Goal: Task Accomplishment & Management: Manage account settings

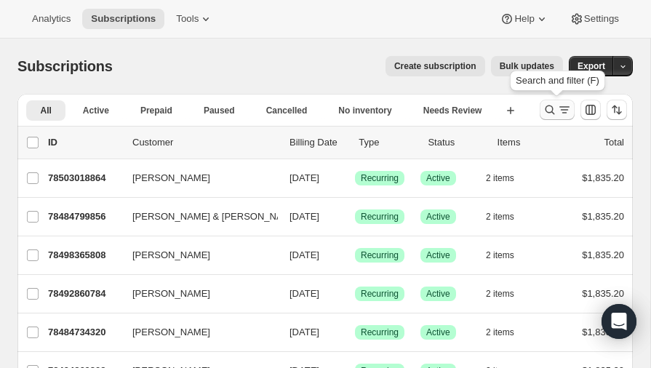
click at [552, 105] on icon "Search and filter results" at bounding box center [549, 109] width 15 height 15
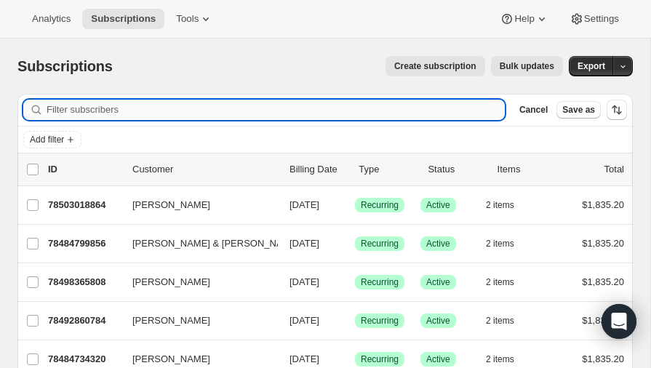
click at [118, 111] on input "Filter subscribers" at bounding box center [276, 110] width 458 height 20
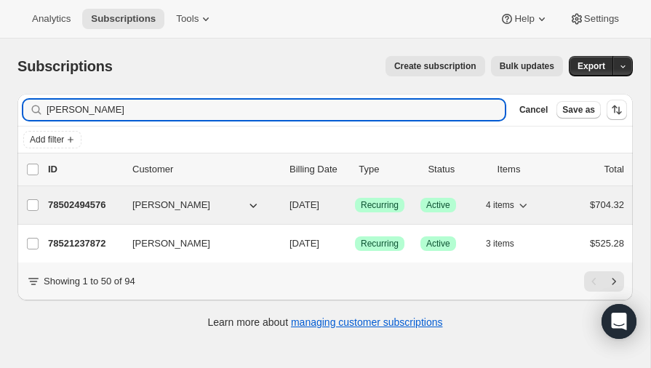
type input "[PERSON_NAME]"
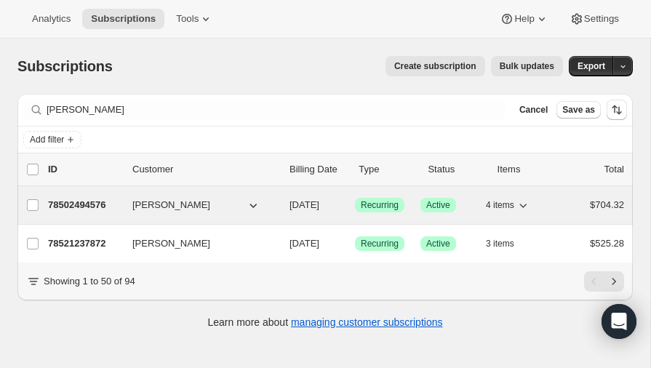
click at [81, 201] on p "78502494576" at bounding box center [84, 205] width 73 height 15
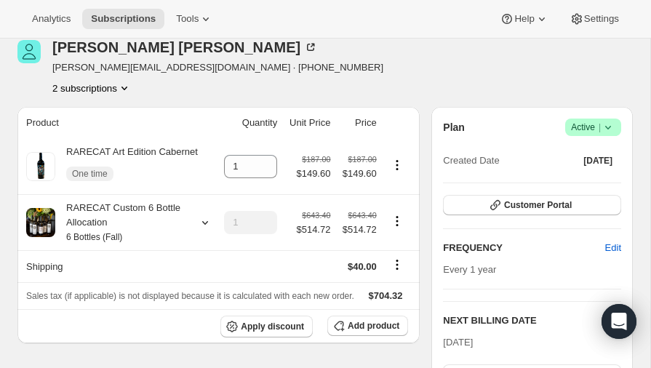
scroll to position [68, 0]
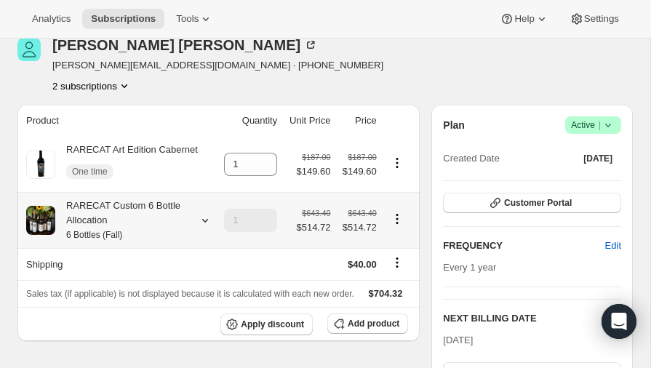
click at [205, 217] on icon at bounding box center [205, 220] width 15 height 15
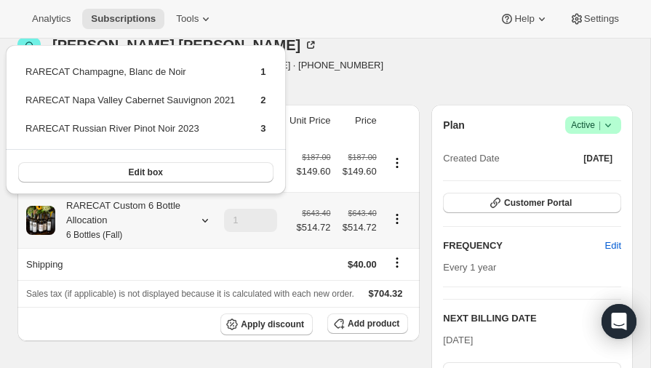
click at [205, 217] on icon at bounding box center [205, 220] width 15 height 15
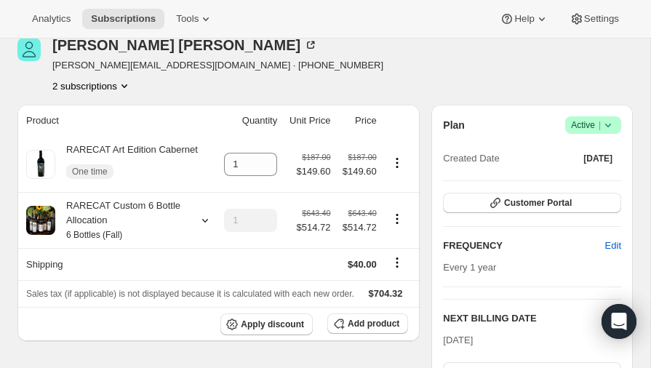
click at [129, 81] on icon "Product actions" at bounding box center [124, 86] width 15 height 15
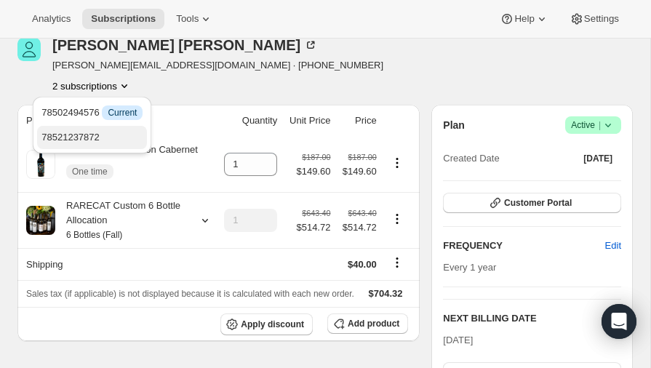
click at [84, 134] on span "78521237872" at bounding box center [70, 137] width 58 height 11
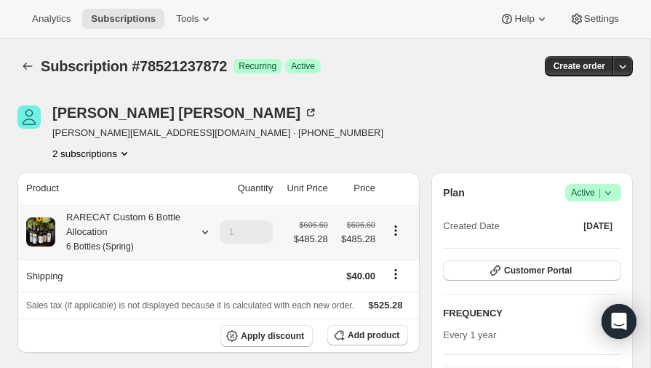
click at [201, 230] on icon at bounding box center [205, 232] width 15 height 15
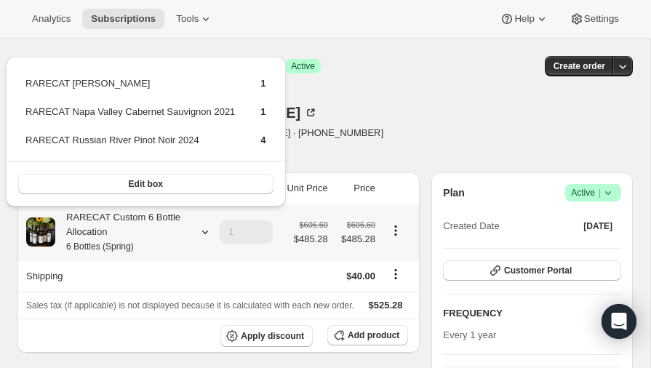
click at [201, 230] on icon at bounding box center [205, 232] width 15 height 15
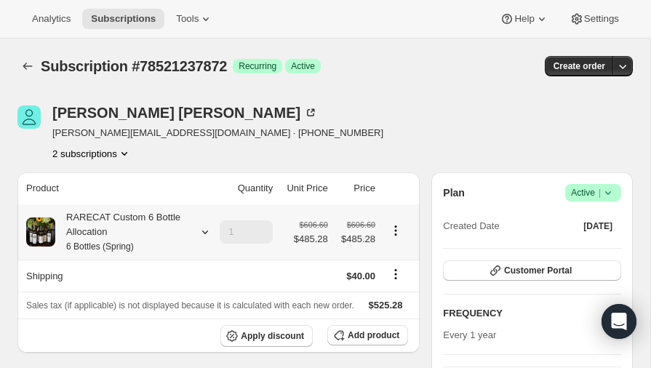
click at [201, 230] on icon at bounding box center [205, 232] width 15 height 15
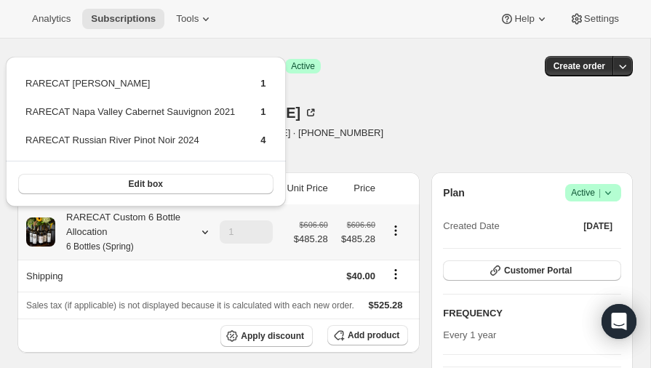
click at [201, 230] on icon at bounding box center [205, 232] width 15 height 15
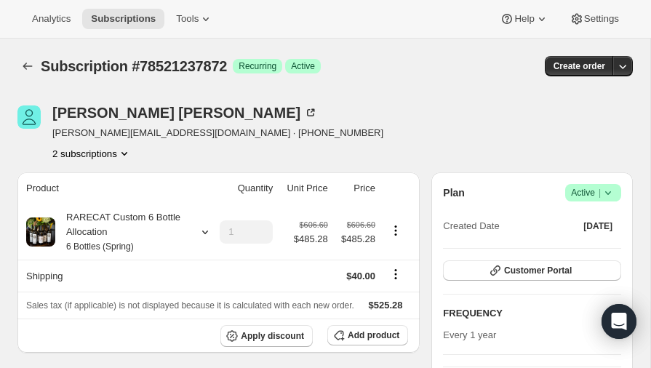
click at [126, 151] on icon "Product actions" at bounding box center [124, 153] width 15 height 15
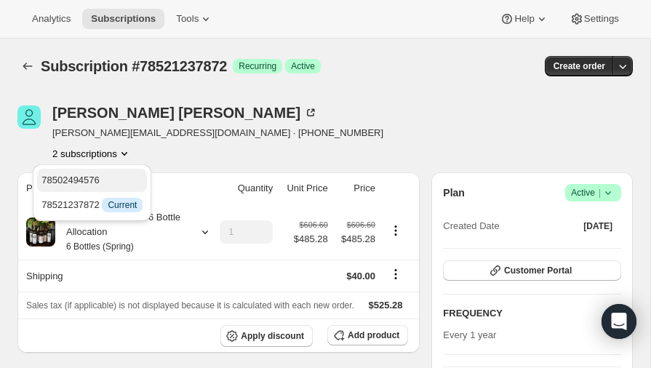
click at [79, 178] on span "78502494576" at bounding box center [70, 179] width 58 height 11
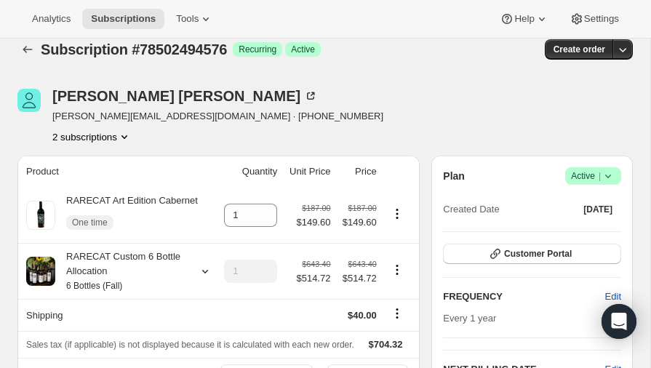
scroll to position [55, 0]
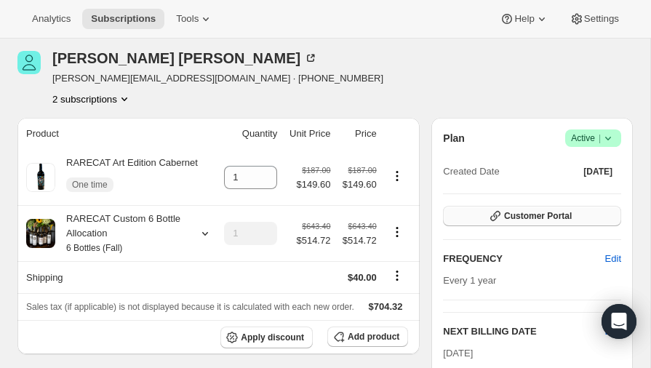
click at [525, 213] on span "Customer Portal" at bounding box center [538, 216] width 68 height 12
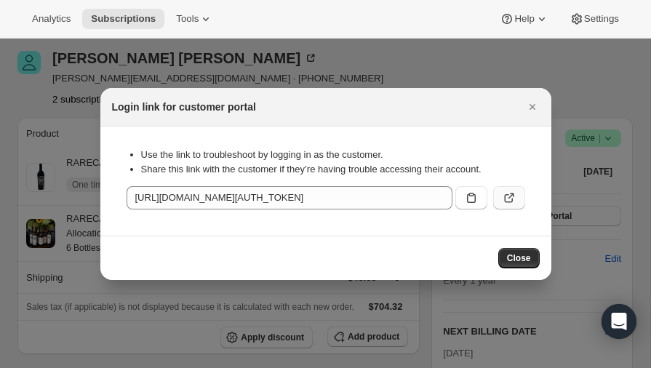
click at [509, 196] on icon ":rja:" at bounding box center [509, 197] width 15 height 15
click at [534, 107] on icon "Close" at bounding box center [532, 107] width 15 height 15
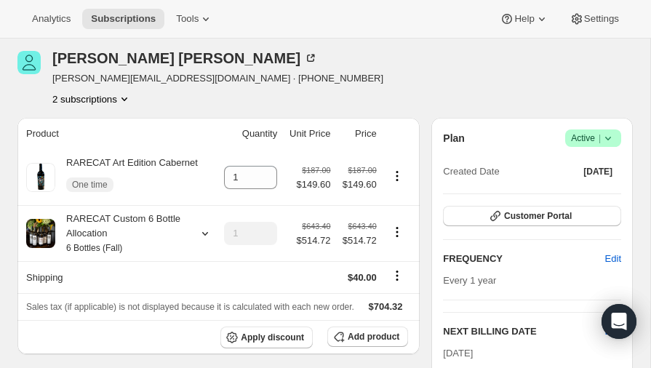
click at [124, 96] on icon "Product actions" at bounding box center [124, 99] width 15 height 15
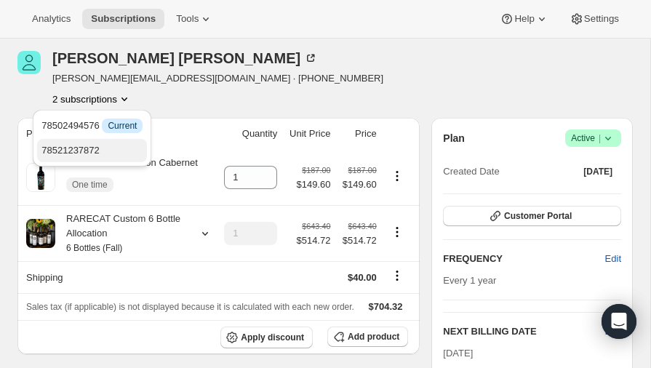
click at [81, 148] on span "78521237872" at bounding box center [70, 150] width 58 height 11
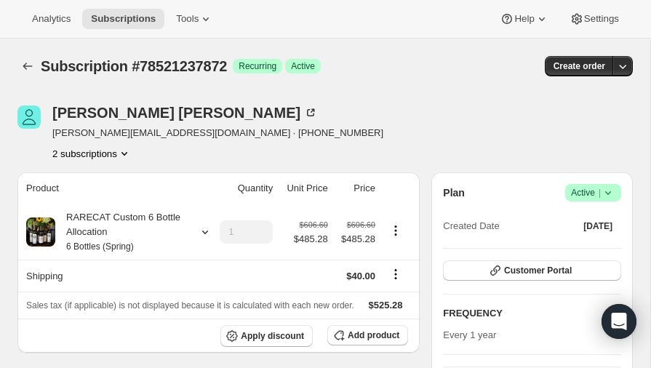
click at [126, 149] on icon "Product actions" at bounding box center [124, 153] width 15 height 15
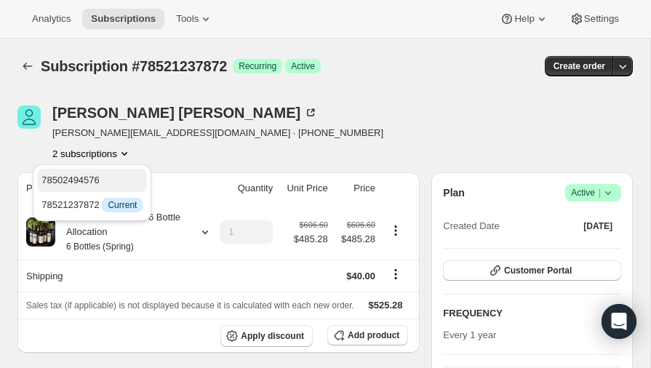
click at [76, 178] on span "78502494576" at bounding box center [70, 179] width 58 height 11
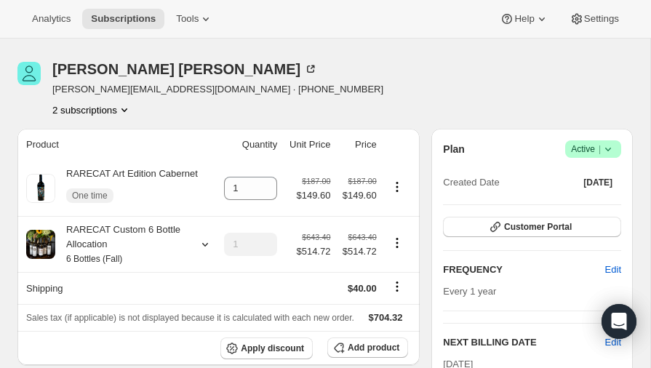
scroll to position [44, 0]
click at [395, 187] on icon "Product actions" at bounding box center [397, 187] width 15 height 15
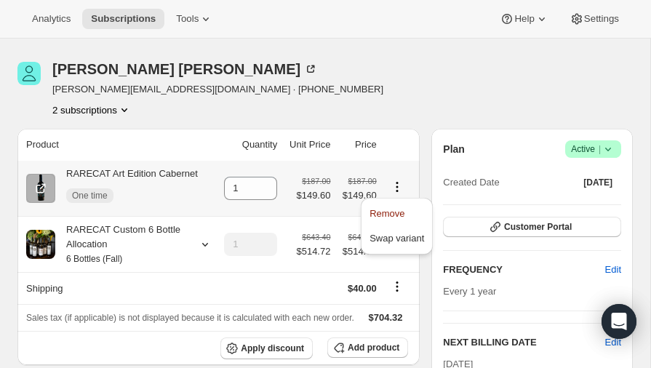
click at [395, 187] on icon "Product actions" at bounding box center [397, 187] width 15 height 15
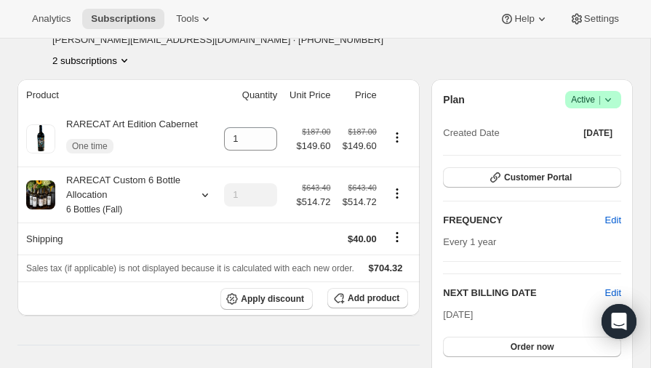
scroll to position [0, 0]
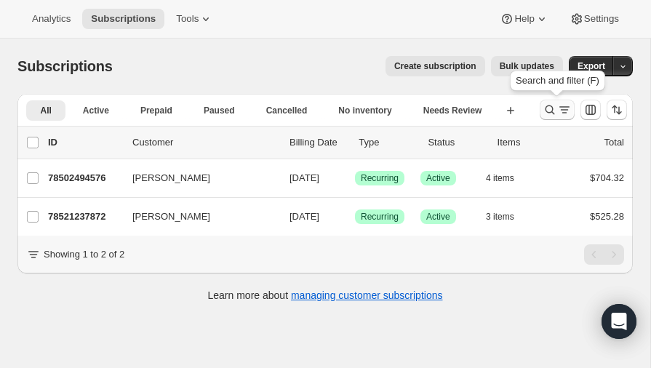
click at [548, 109] on icon "Search and filter results" at bounding box center [549, 109] width 15 height 15
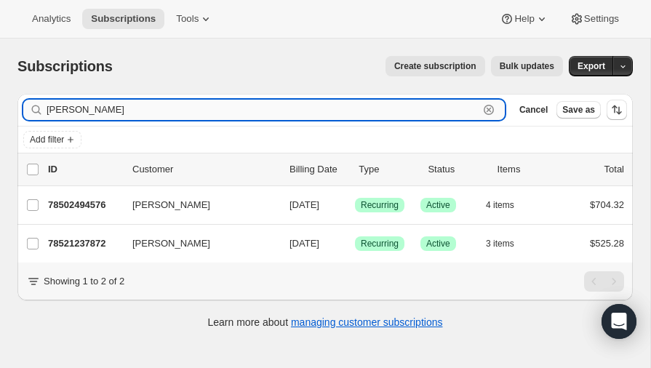
click at [172, 111] on input "[PERSON_NAME]" at bounding box center [263, 110] width 432 height 20
type input "p"
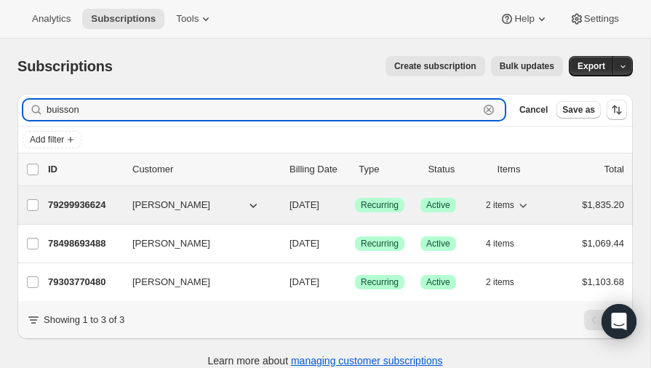
type input "buisson"
click at [71, 200] on p "79299936624" at bounding box center [84, 205] width 73 height 15
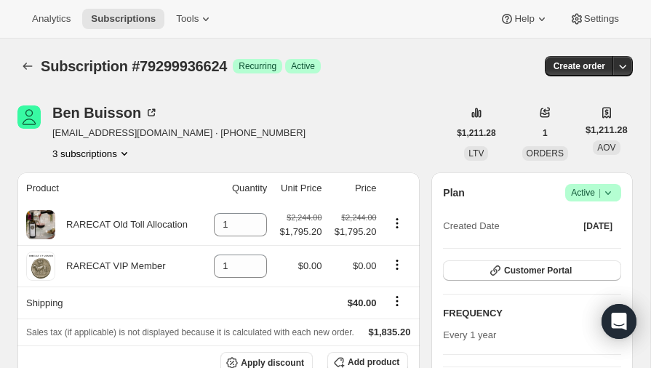
click at [124, 152] on icon "Product actions" at bounding box center [124, 153] width 15 height 15
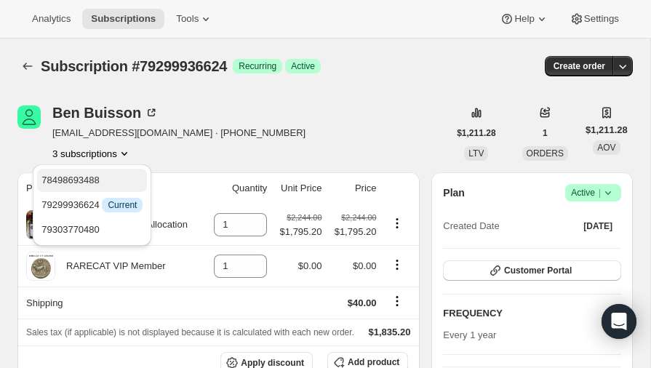
click at [77, 177] on span "78498693488" at bounding box center [70, 179] width 58 height 11
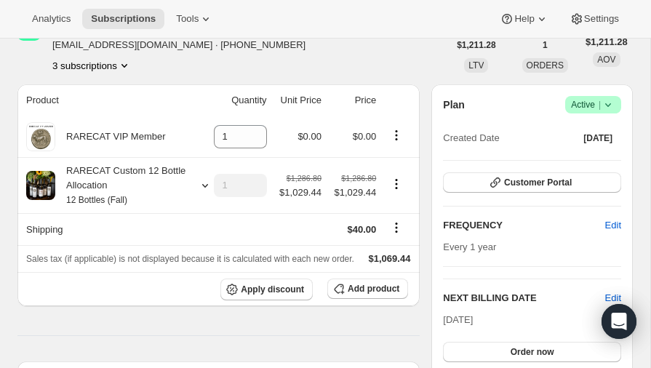
scroll to position [90, 0]
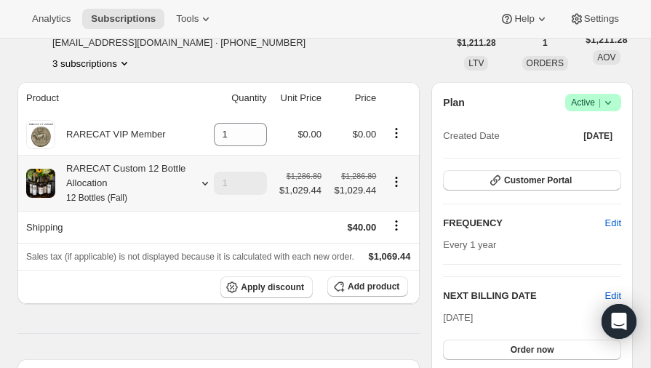
click at [206, 182] on icon at bounding box center [205, 184] width 6 height 4
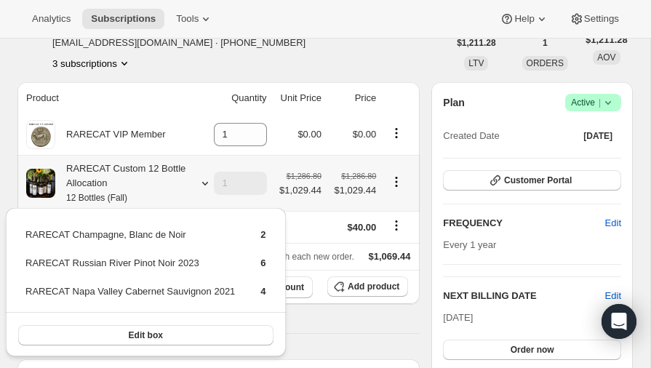
click at [204, 182] on icon at bounding box center [205, 183] width 15 height 15
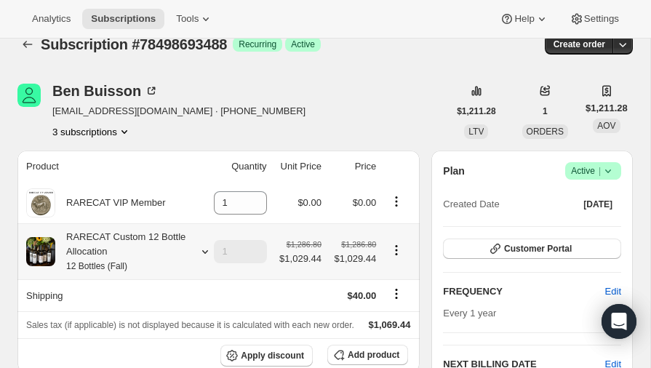
scroll to position [22, 0]
click at [127, 126] on icon "Product actions" at bounding box center [124, 131] width 15 height 15
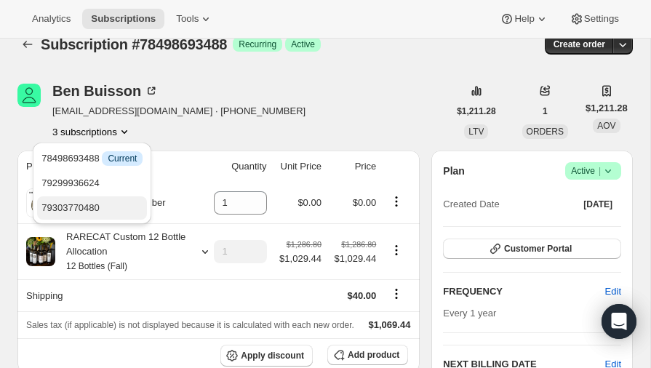
click at [89, 203] on span "79303770480" at bounding box center [70, 207] width 58 height 11
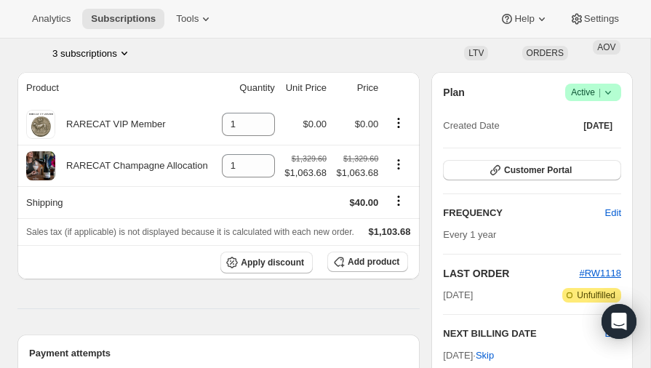
scroll to position [102, 0]
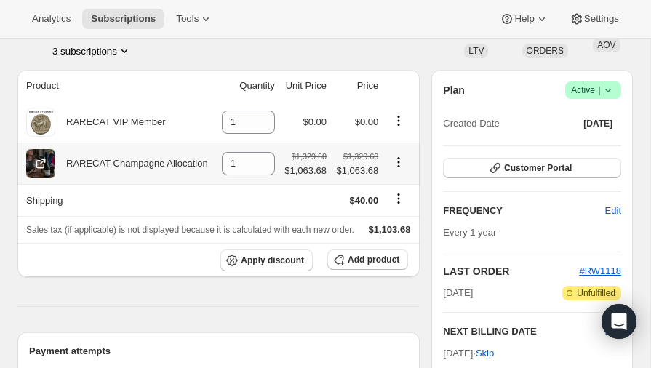
click at [397, 158] on icon "Product actions" at bounding box center [398, 162] width 15 height 15
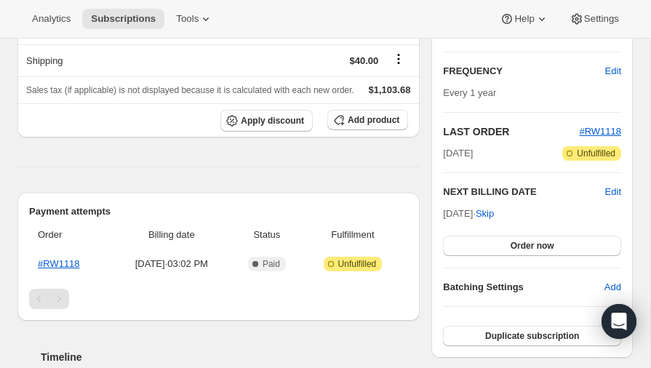
scroll to position [241, 0]
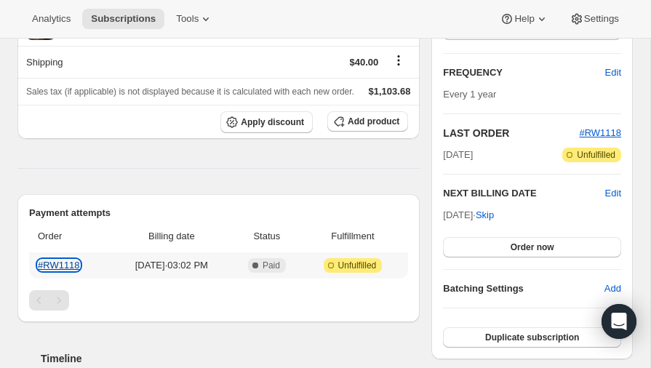
click at [59, 270] on link "#RW1118" at bounding box center [59, 265] width 42 height 11
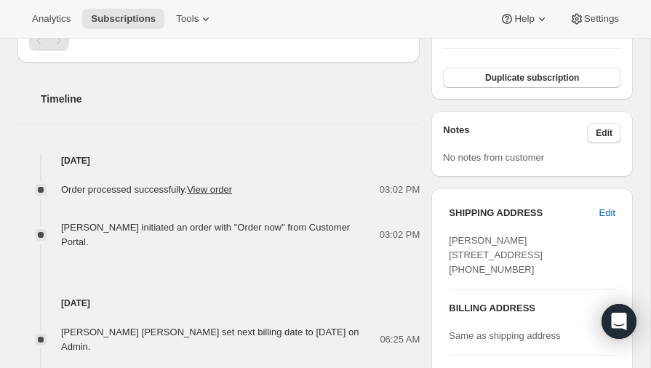
scroll to position [498, 0]
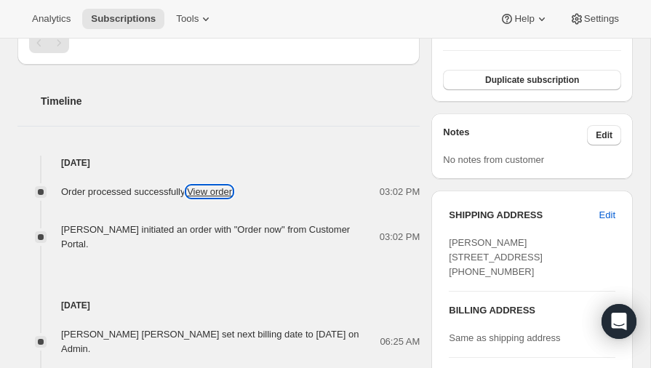
click at [217, 197] on link "View order" at bounding box center [209, 191] width 45 height 11
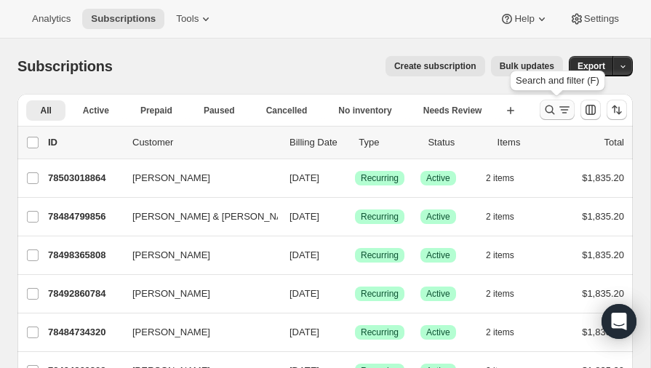
click at [549, 111] on icon "Search and filter results" at bounding box center [549, 109] width 15 height 15
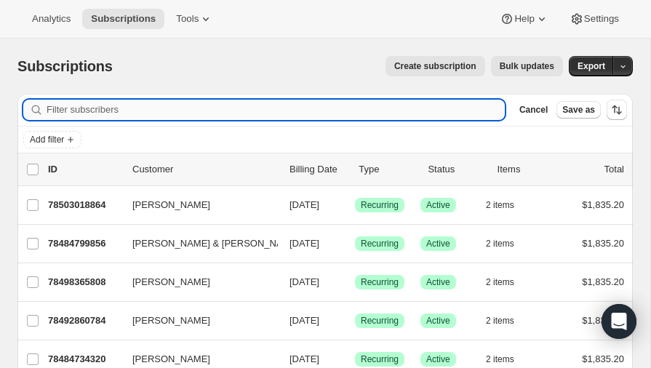
click at [134, 113] on input "Filter subscribers" at bounding box center [276, 110] width 458 height 20
type input "buisson"
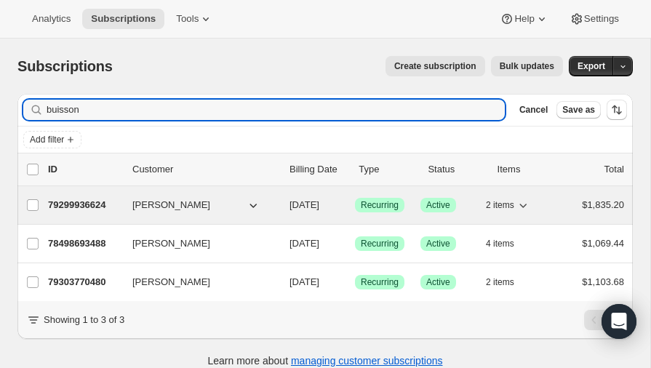
click at [81, 200] on p "79299936624" at bounding box center [84, 205] width 73 height 15
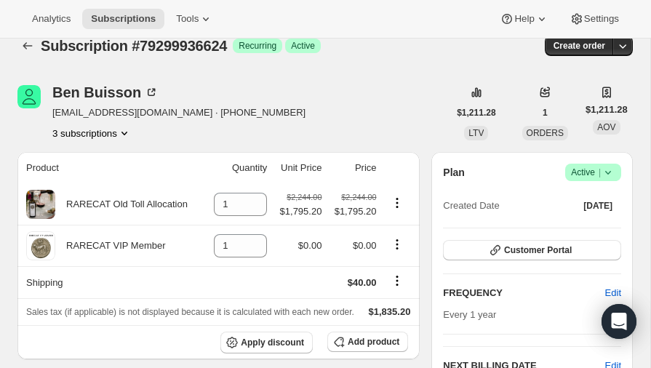
scroll to position [17, 0]
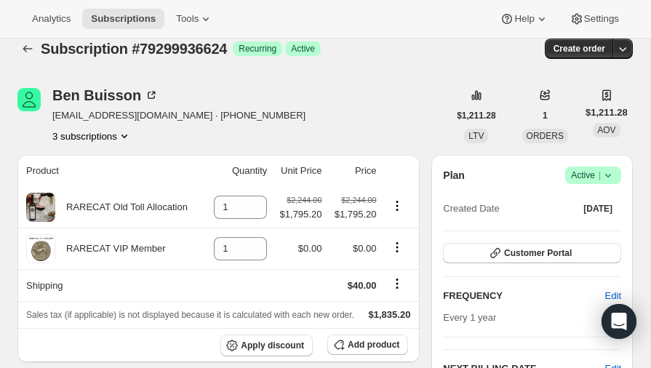
click at [608, 175] on icon at bounding box center [607, 175] width 15 height 15
click at [595, 201] on span "Pause subscription" at bounding box center [591, 203] width 80 height 11
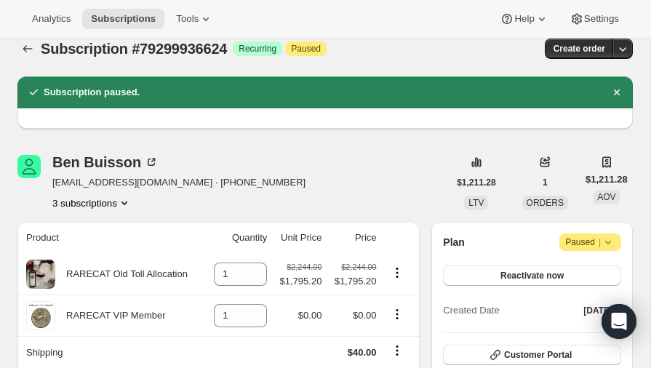
click at [126, 199] on icon "Product actions" at bounding box center [124, 203] width 15 height 15
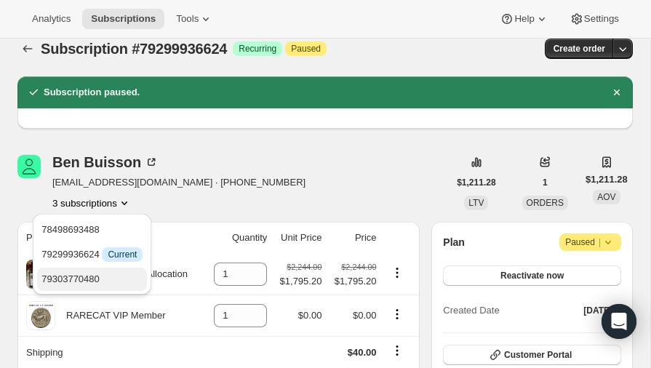
click at [77, 278] on span "79303770480" at bounding box center [70, 278] width 58 height 11
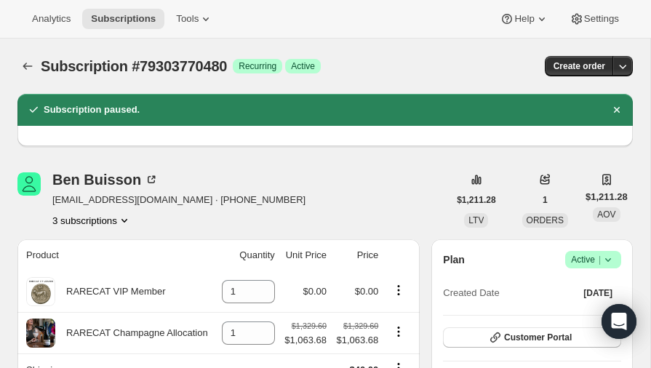
click at [128, 220] on icon "Product actions" at bounding box center [124, 220] width 15 height 15
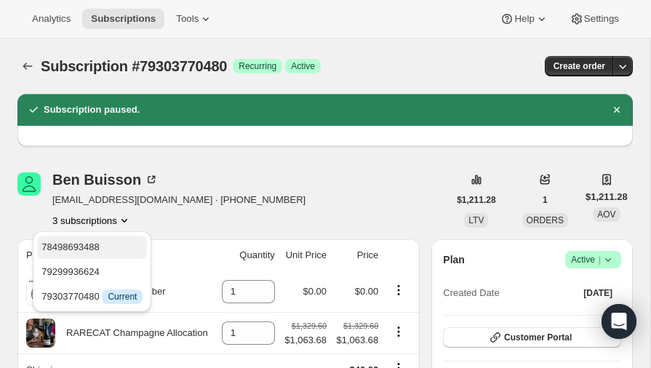
click at [104, 246] on span "78498693488" at bounding box center [91, 247] width 101 height 15
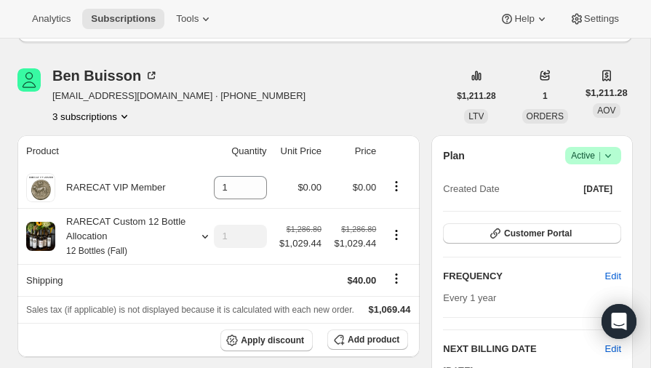
scroll to position [110, 0]
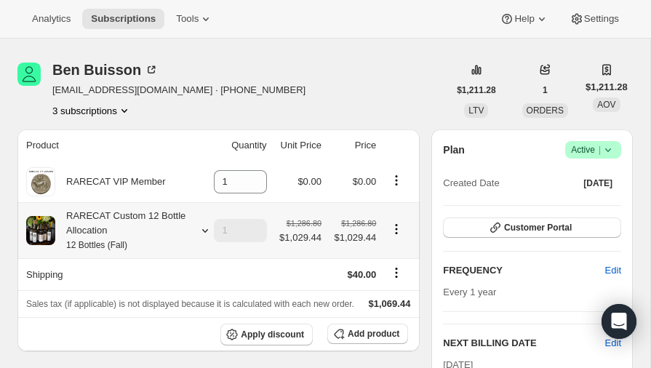
click at [204, 228] on icon at bounding box center [205, 230] width 15 height 15
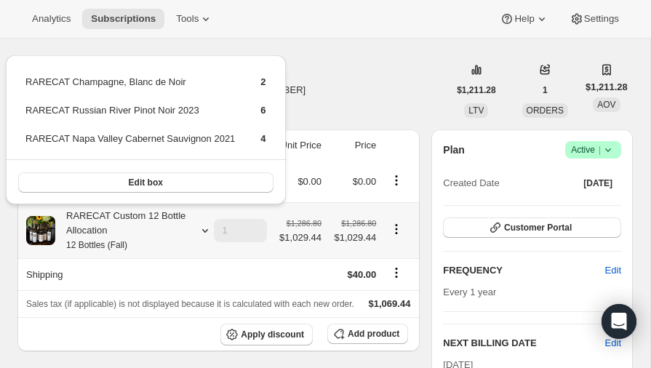
click at [204, 228] on icon at bounding box center [205, 230] width 15 height 15
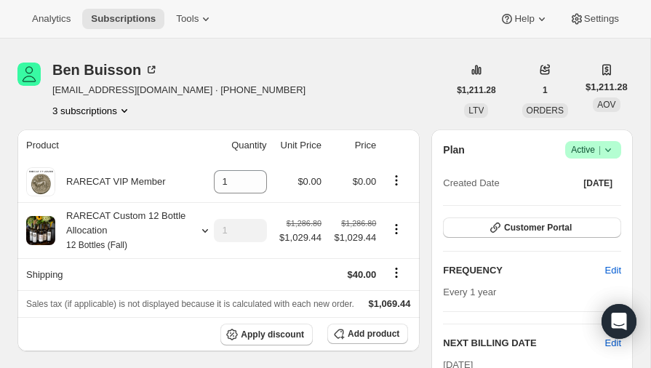
click at [607, 144] on icon at bounding box center [607, 149] width 15 height 15
click at [590, 177] on span "Pause subscription" at bounding box center [591, 177] width 80 height 11
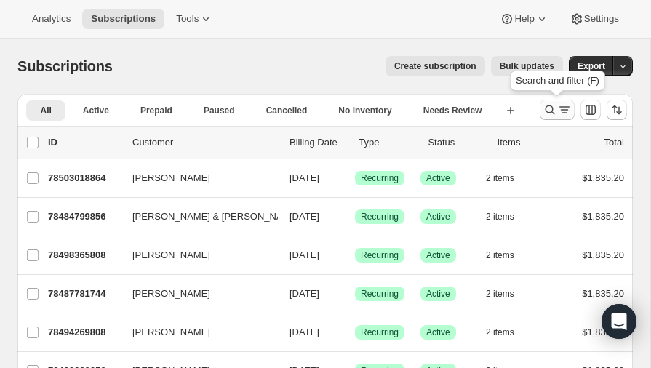
click at [547, 109] on icon "Search and filter results" at bounding box center [549, 109] width 15 height 15
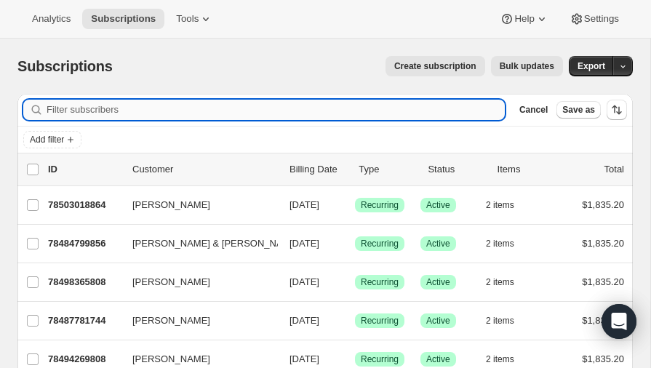
click at [160, 112] on input "Filter subscribers" at bounding box center [276, 110] width 458 height 20
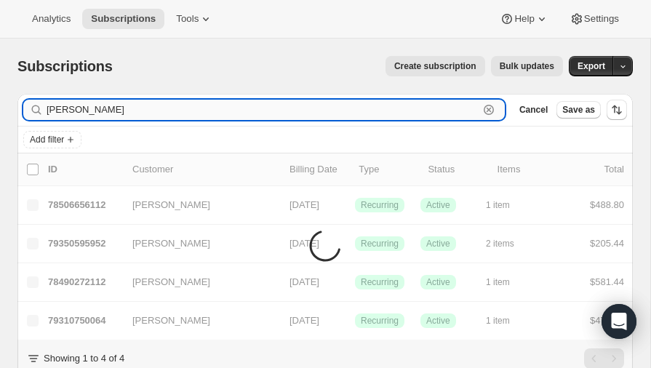
type input "mccarthy"
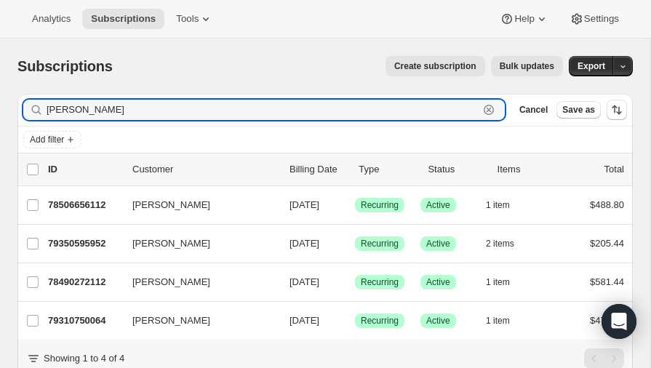
scroll to position [51, 0]
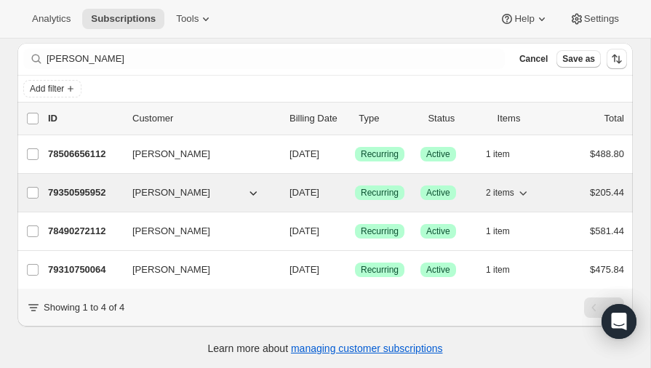
click at [81, 190] on p "79350595952" at bounding box center [84, 192] width 73 height 15
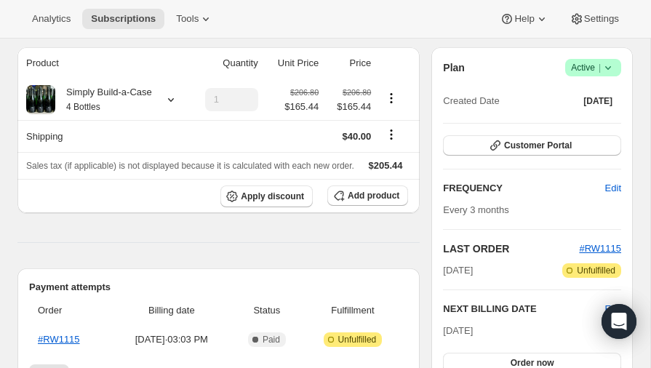
scroll to position [105, 0]
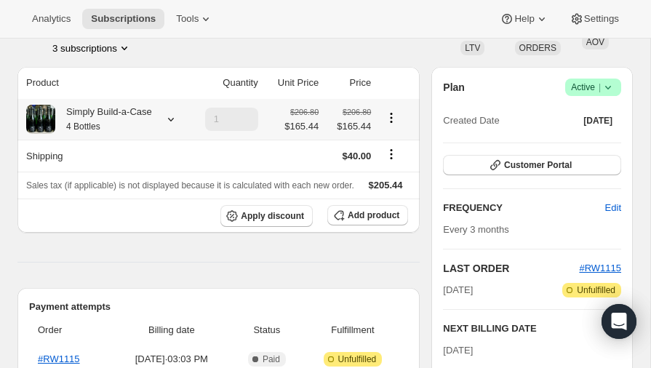
click at [167, 116] on icon at bounding box center [171, 119] width 15 height 15
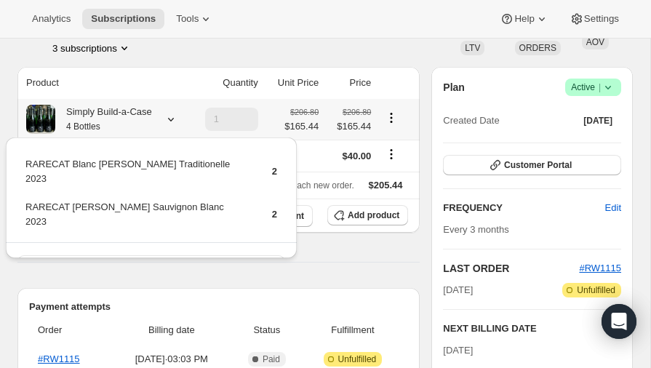
click at [167, 116] on icon at bounding box center [171, 119] width 15 height 15
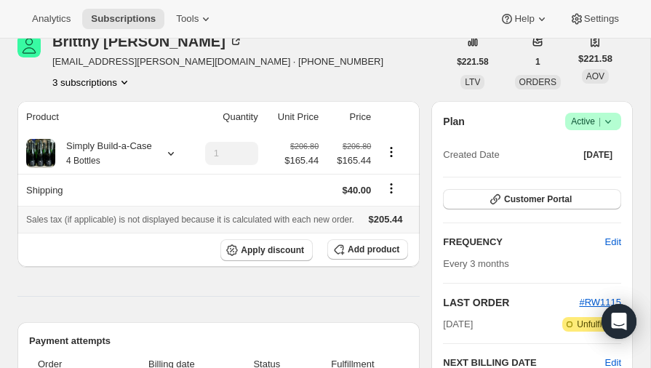
scroll to position [71, 0]
click at [126, 81] on icon "Product actions" at bounding box center [124, 83] width 6 height 4
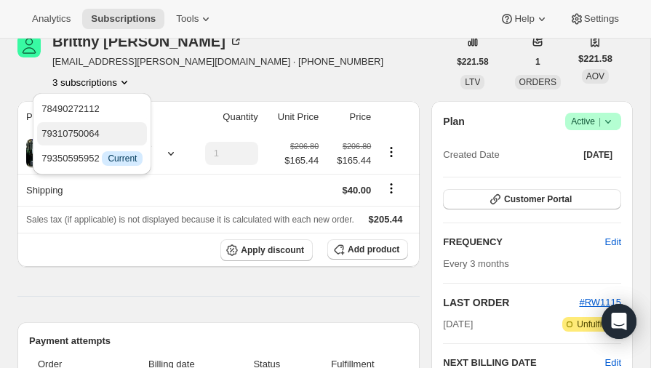
click at [81, 128] on span "79310750064" at bounding box center [70, 133] width 58 height 11
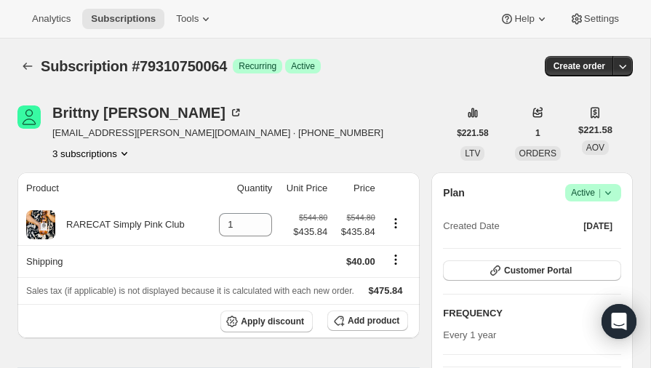
click at [127, 150] on icon "Product actions" at bounding box center [124, 153] width 15 height 15
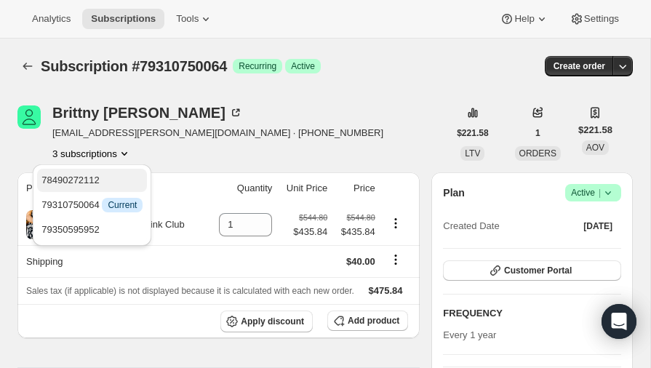
click at [90, 175] on span "78490272112" at bounding box center [70, 179] width 58 height 11
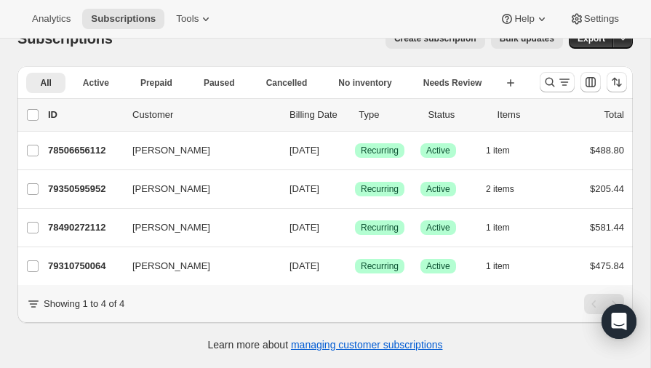
scroll to position [38, 0]
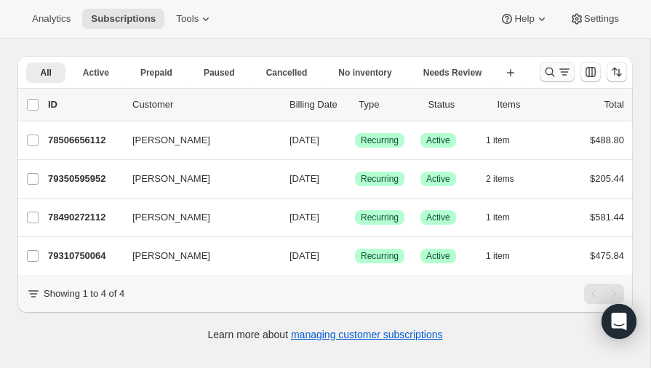
click at [549, 71] on icon "Search and filter results" at bounding box center [549, 72] width 15 height 15
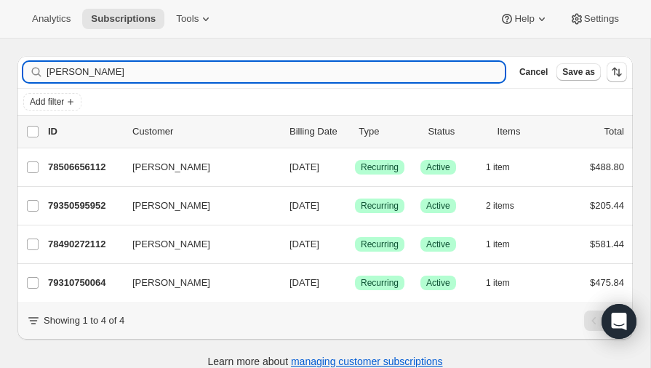
click at [172, 73] on input "mccarthy" at bounding box center [276, 72] width 458 height 20
type input "m"
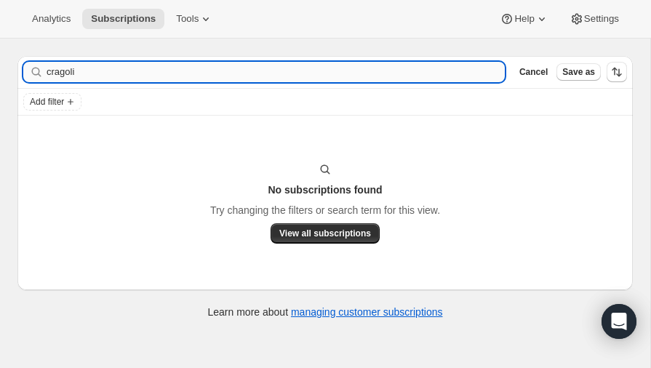
click at [132, 73] on input "cragoli" at bounding box center [276, 72] width 458 height 20
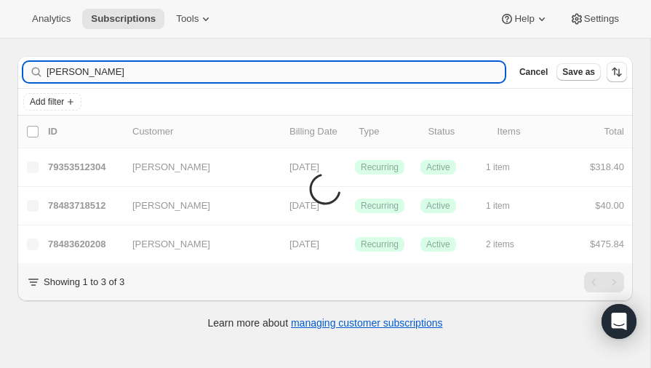
type input "ceragioli"
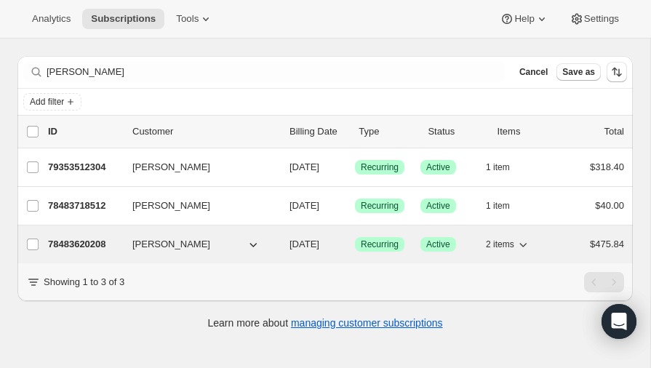
click at [89, 244] on p "78483620208" at bounding box center [84, 244] width 73 height 15
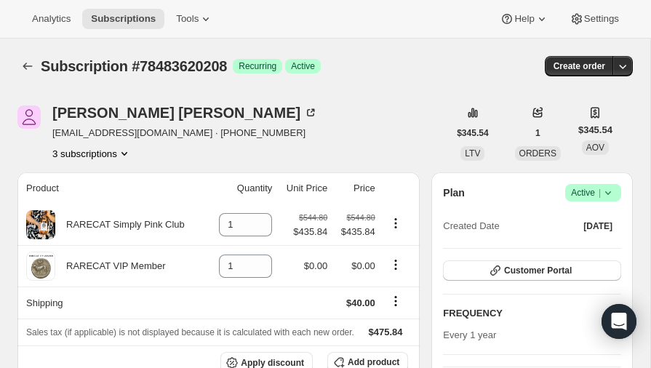
click at [126, 150] on icon "Product actions" at bounding box center [124, 153] width 15 height 15
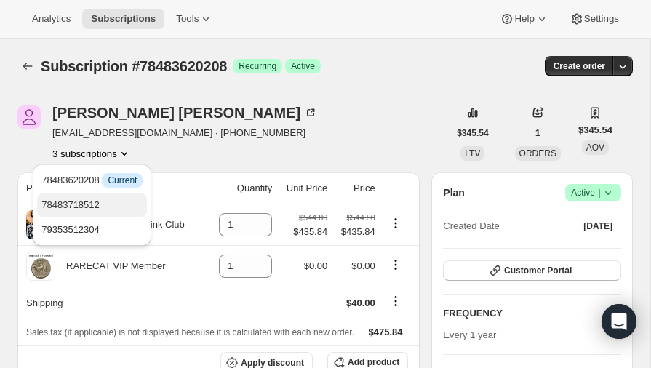
click at [85, 206] on span "78483718512" at bounding box center [70, 204] width 58 height 11
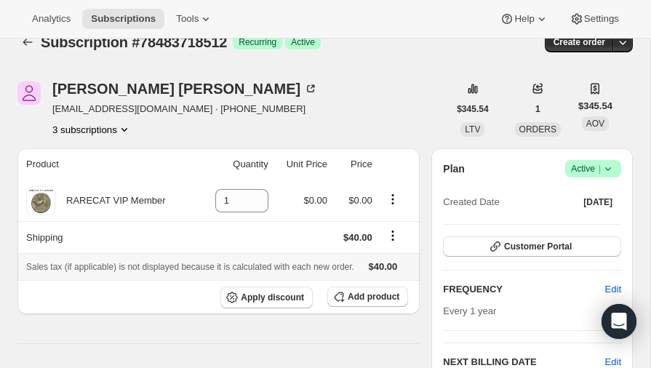
scroll to position [26, 0]
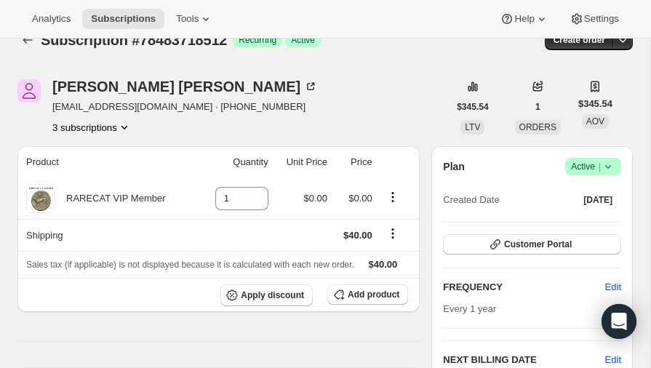
click at [124, 124] on icon "Product actions" at bounding box center [124, 127] width 15 height 15
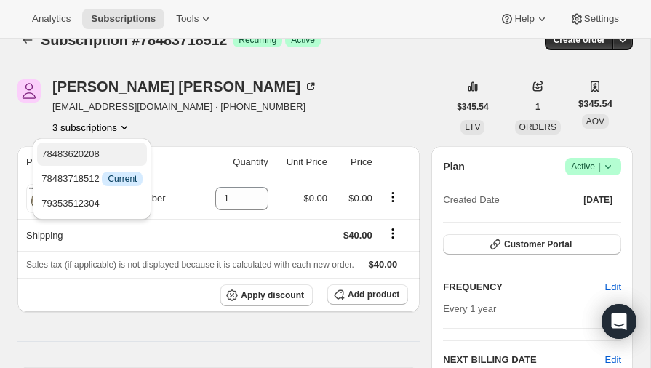
click at [95, 153] on span "78483620208" at bounding box center [70, 153] width 58 height 11
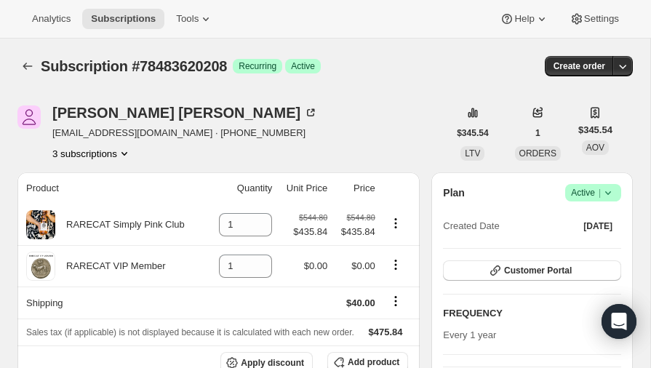
click at [125, 149] on icon "Product actions" at bounding box center [124, 153] width 15 height 15
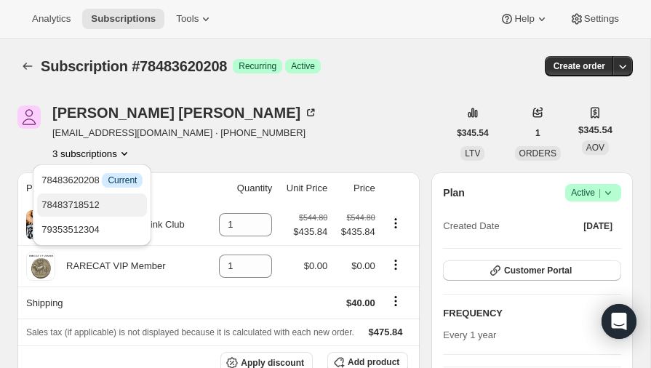
click at [86, 206] on span "78483718512" at bounding box center [70, 204] width 58 height 11
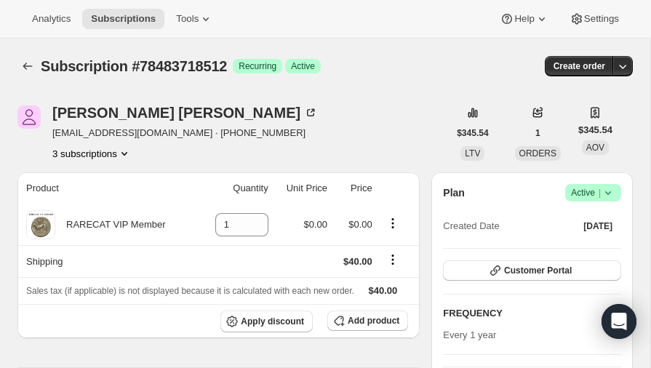
click at [126, 150] on icon "Product actions" at bounding box center [124, 153] width 15 height 15
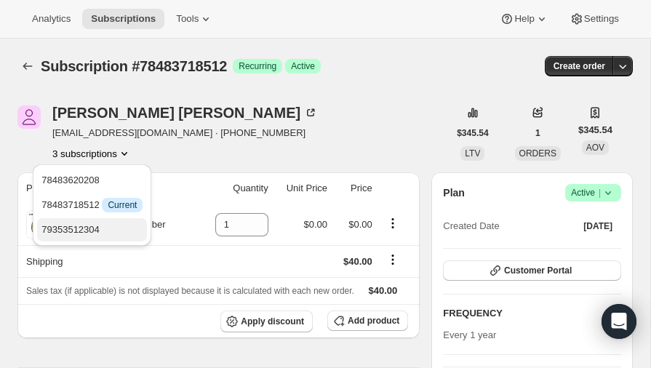
click at [87, 229] on span "79353512304" at bounding box center [70, 229] width 58 height 11
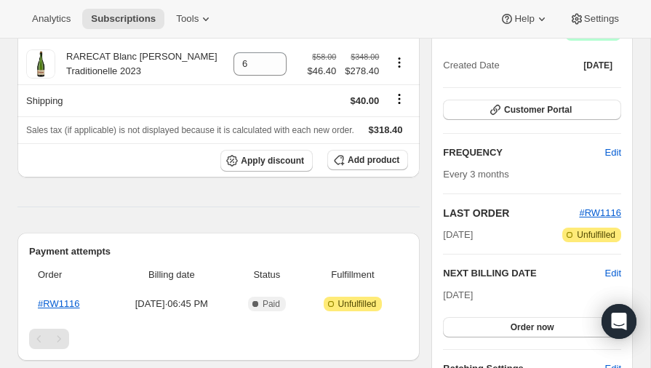
scroll to position [161, 0]
click at [532, 110] on span "Customer Portal" at bounding box center [538, 110] width 68 height 12
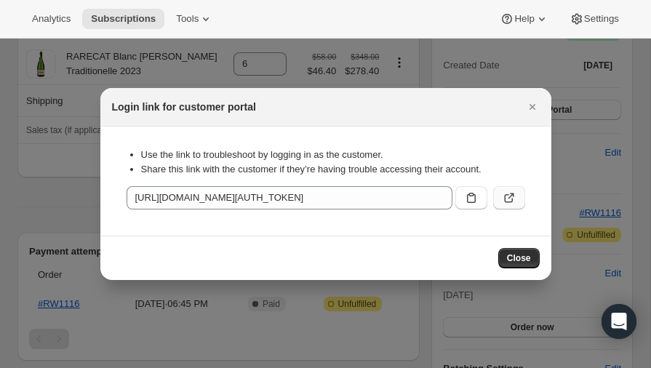
click at [505, 198] on icon ":rdj:" at bounding box center [509, 197] width 15 height 15
click at [531, 104] on icon "Close" at bounding box center [532, 107] width 15 height 15
